Goal: Navigation & Orientation: Find specific page/section

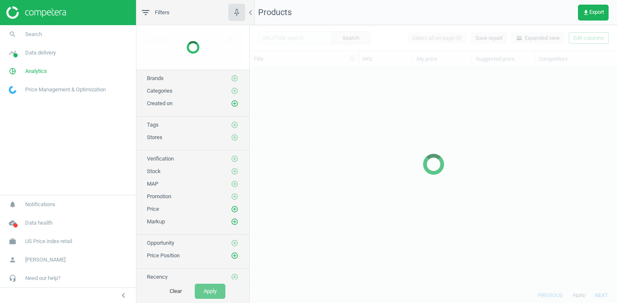
scroll to position [220, 367]
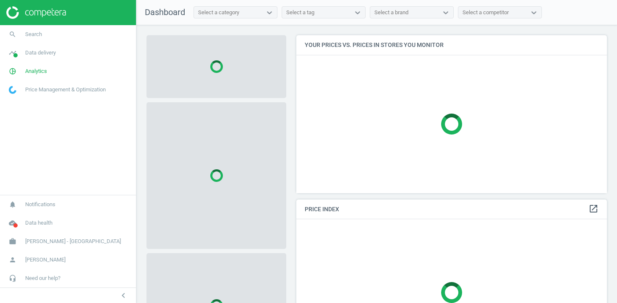
scroll to position [159, 311]
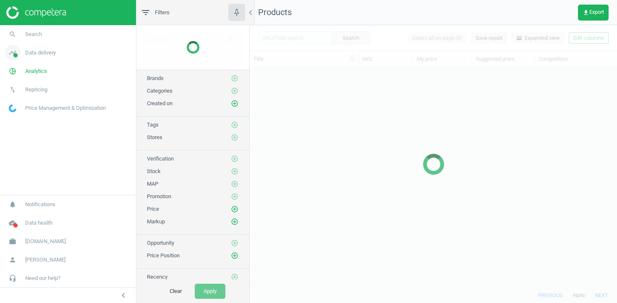
scroll to position [220, 367]
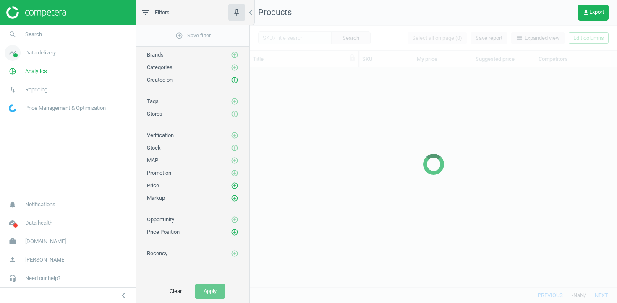
click at [35, 51] on span "Data delivery" at bounding box center [40, 53] width 31 height 8
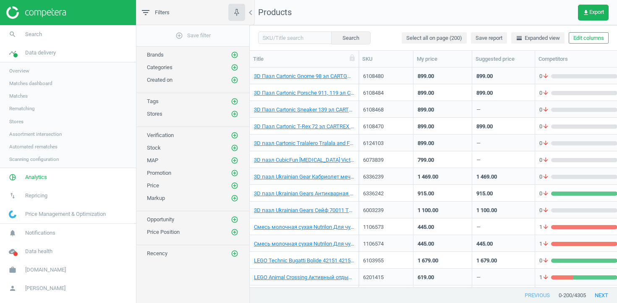
click at [17, 120] on span "Stores" at bounding box center [16, 121] width 14 height 7
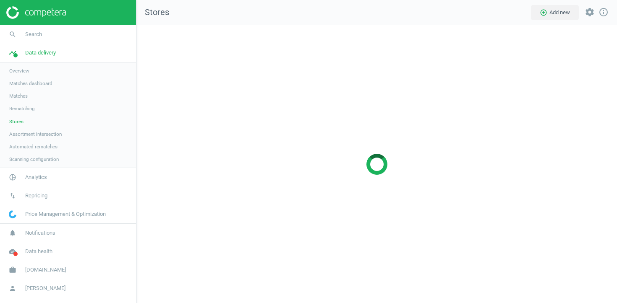
scroll to position [279, 481]
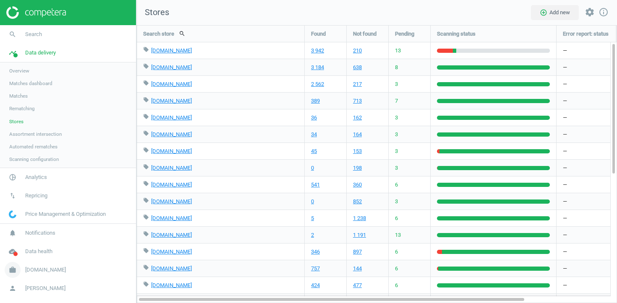
click at [37, 266] on link "work Antoshka.ua" at bounding box center [68, 270] width 136 height 18
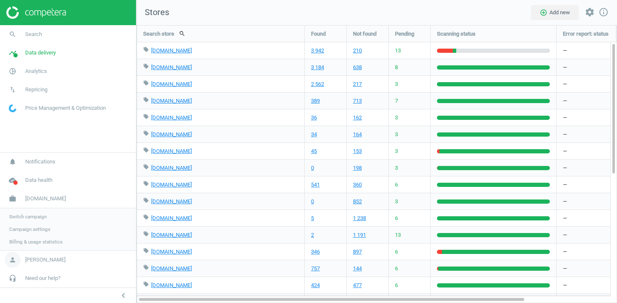
click at [36, 257] on span "[PERSON_NAME]" at bounding box center [45, 260] width 40 height 8
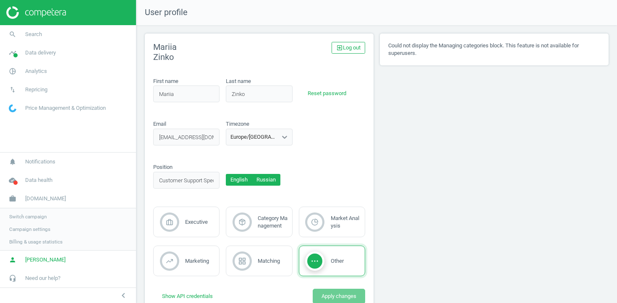
click at [269, 185] on button "Russian" at bounding box center [266, 180] width 29 height 12
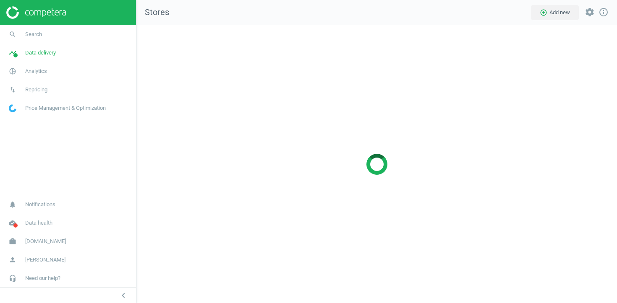
scroll to position [279, 481]
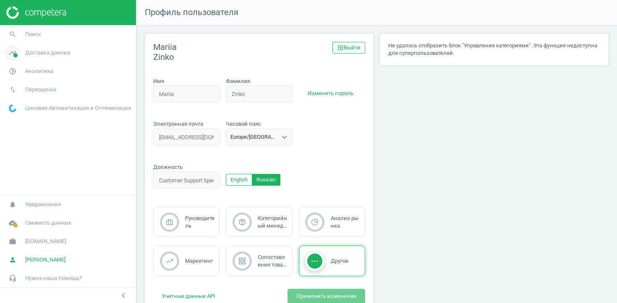
click at [37, 56] on span "Доставка данных" at bounding box center [47, 53] width 45 height 8
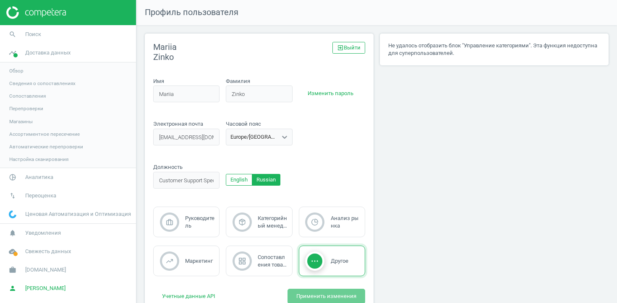
click at [27, 119] on span "Магазины" at bounding box center [21, 121] width 24 height 7
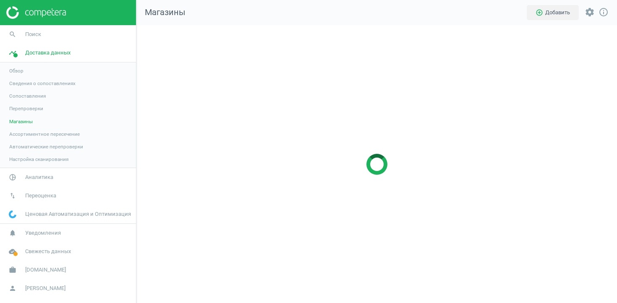
scroll to position [279, 481]
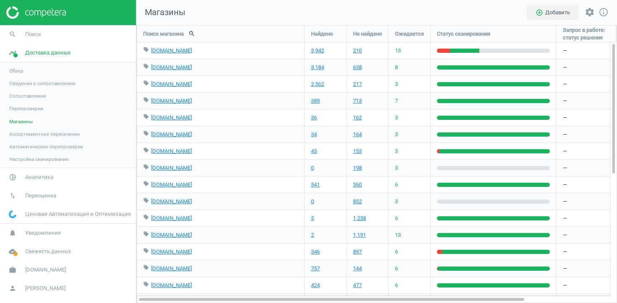
click at [150, 15] on span "Магазины" at bounding box center [160, 13] width 49 height 12
copy span "Магазины"
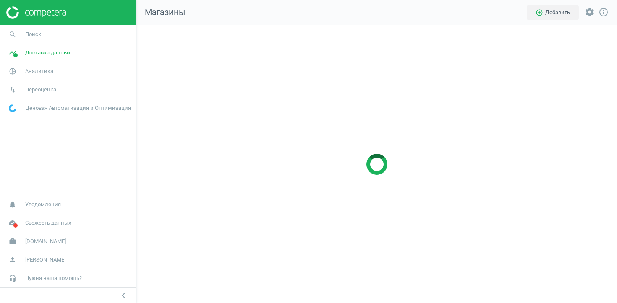
scroll to position [279, 481]
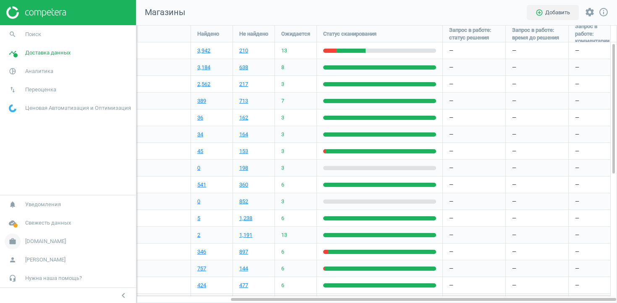
click at [42, 240] on span "[DOMAIN_NAME]" at bounding box center [45, 242] width 41 height 8
click at [27, 259] on span "[PERSON_NAME]" at bounding box center [45, 260] width 40 height 8
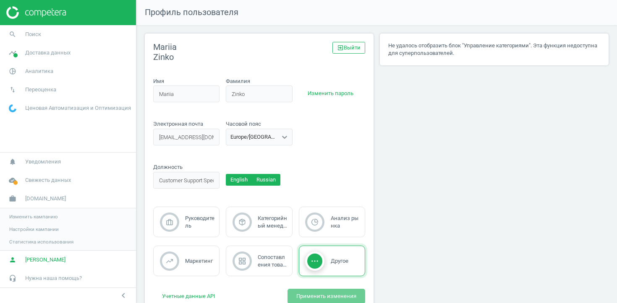
click at [250, 185] on button "English" at bounding box center [239, 180] width 26 height 12
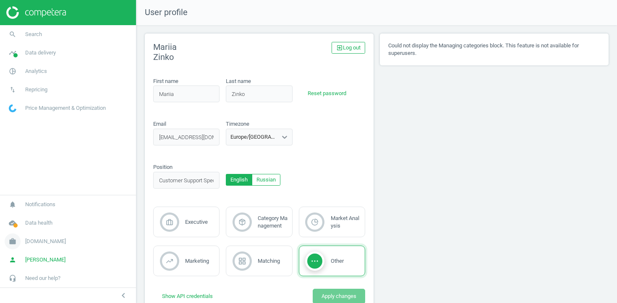
click at [46, 239] on span "[DOMAIN_NAME]" at bounding box center [45, 242] width 41 height 8
click at [34, 209] on div "Switch campaign Campaign settings Billing & usage statistics" at bounding box center [68, 230] width 136 height 42
click at [34, 220] on span "Switch campaign" at bounding box center [27, 217] width 37 height 7
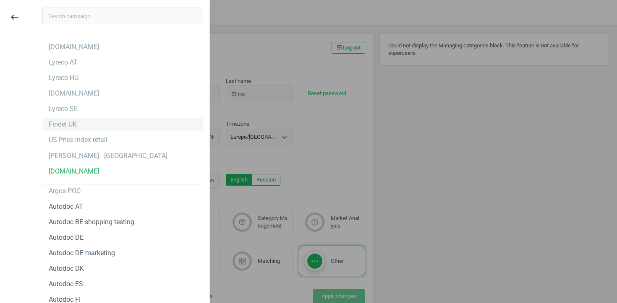
click at [81, 119] on div "Findel UK" at bounding box center [122, 124] width 161 height 13
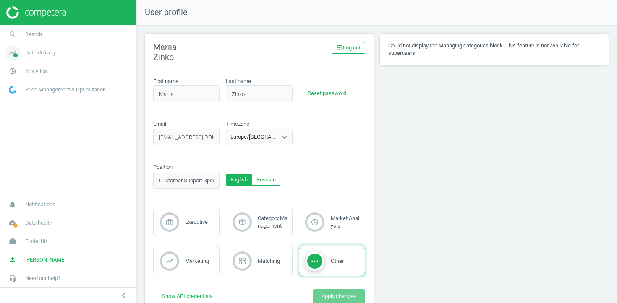
click at [63, 51] on link "timeline Data delivery" at bounding box center [68, 53] width 136 height 18
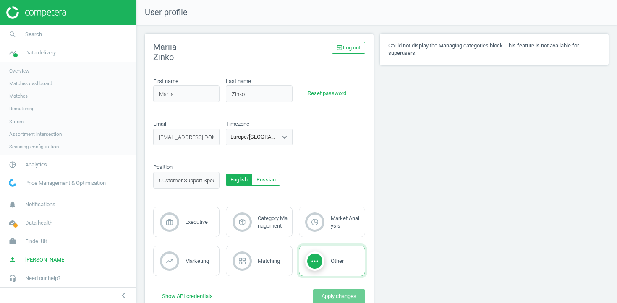
click at [14, 125] on span "Stores" at bounding box center [16, 121] width 14 height 7
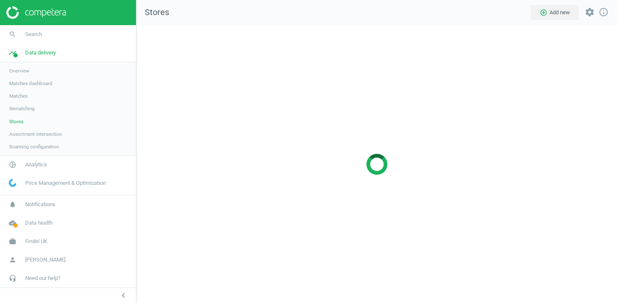
scroll to position [279, 481]
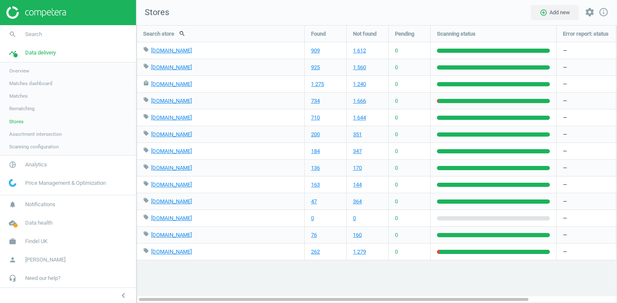
click at [18, 105] on link "Rematching" at bounding box center [68, 108] width 136 height 13
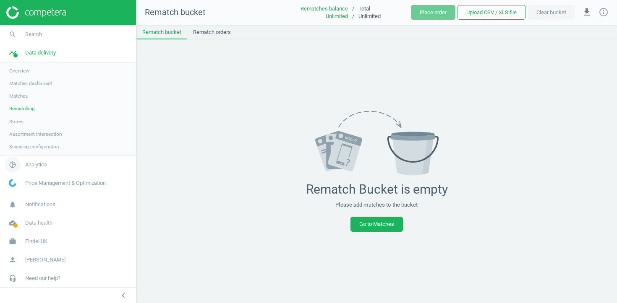
click at [31, 173] on link "pie_chart_outlined Analytics" at bounding box center [68, 165] width 136 height 18
click at [27, 98] on link "Products" at bounding box center [68, 102] width 136 height 13
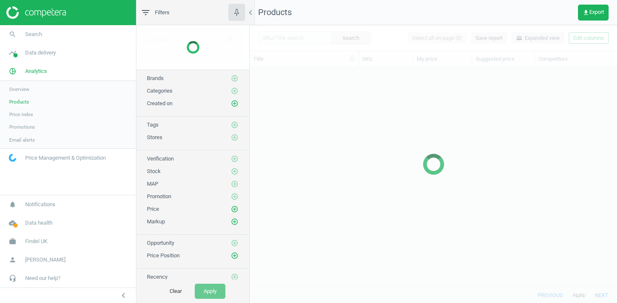
scroll to position [220, 367]
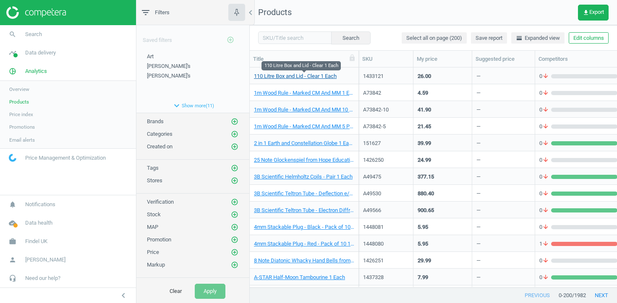
click at [308, 74] on link "110 Litre Box and Lid - Clear 1 Each" at bounding box center [295, 77] width 83 height 8
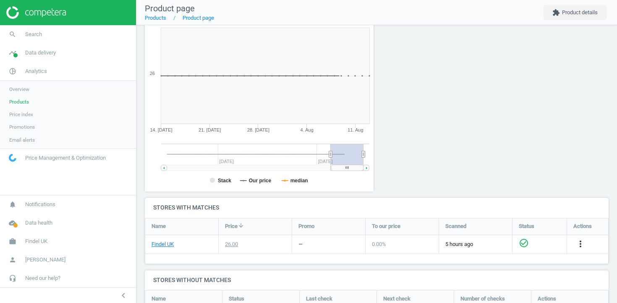
scroll to position [240, 0]
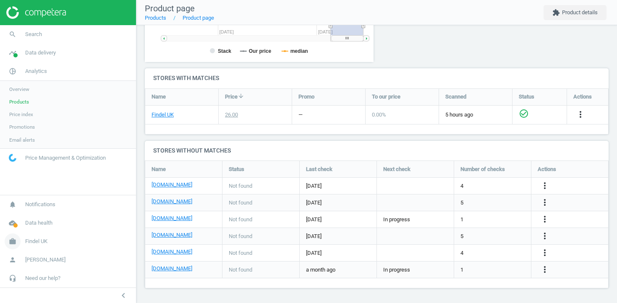
click at [44, 237] on link "work Findel [GEOGRAPHIC_DATA]" at bounding box center [68, 242] width 136 height 18
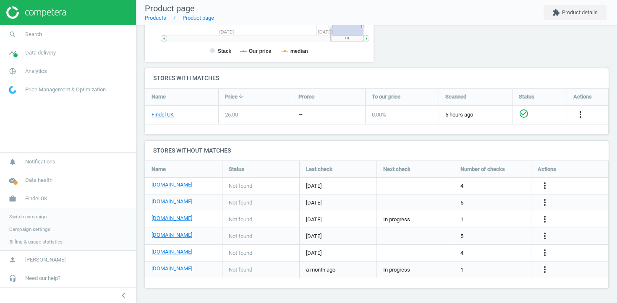
click at [41, 217] on span "Switch campaign" at bounding box center [27, 217] width 37 height 7
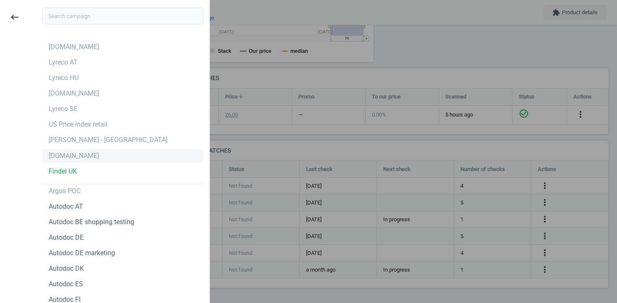
click at [65, 154] on div "[DOMAIN_NAME]" at bounding box center [74, 156] width 50 height 9
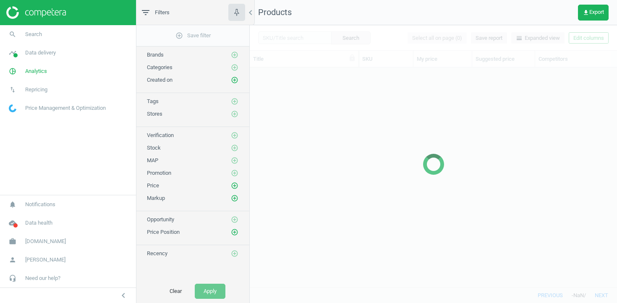
scroll to position [220, 367]
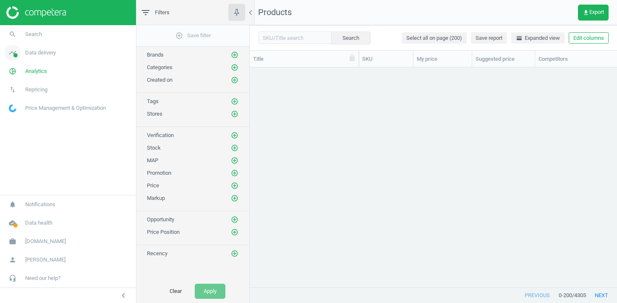
click at [54, 52] on span "Data delivery" at bounding box center [40, 53] width 31 height 8
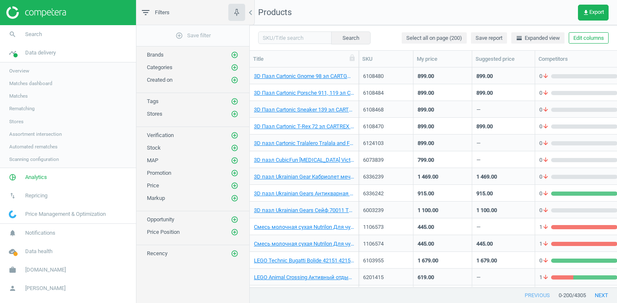
click at [25, 120] on link "Stores" at bounding box center [68, 121] width 136 height 13
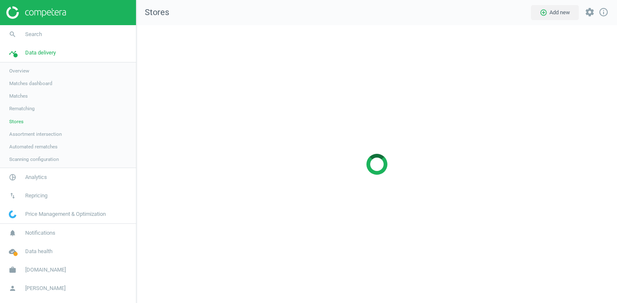
scroll to position [279, 481]
